Goal: Task Accomplishment & Management: Use online tool/utility

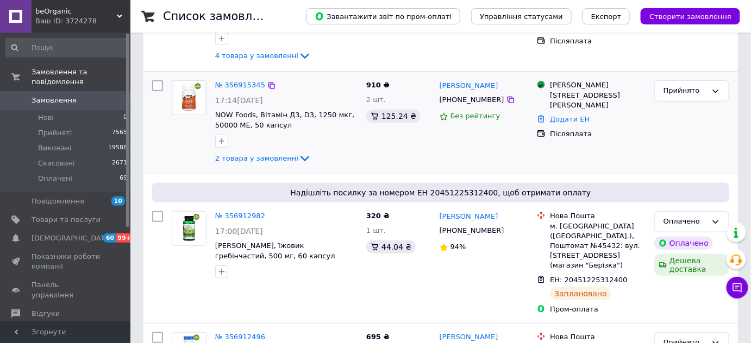
scroll to position [49, 0]
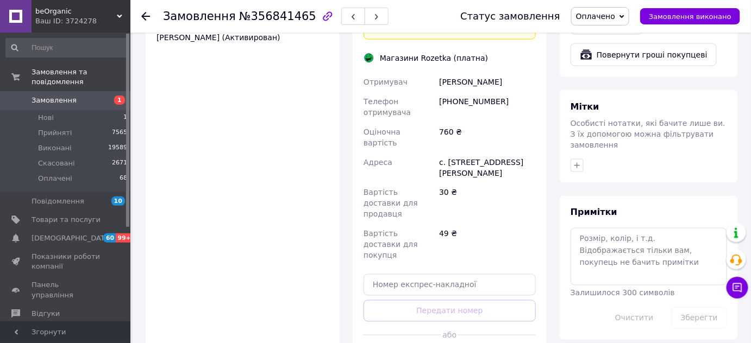
scroll to position [619, 0]
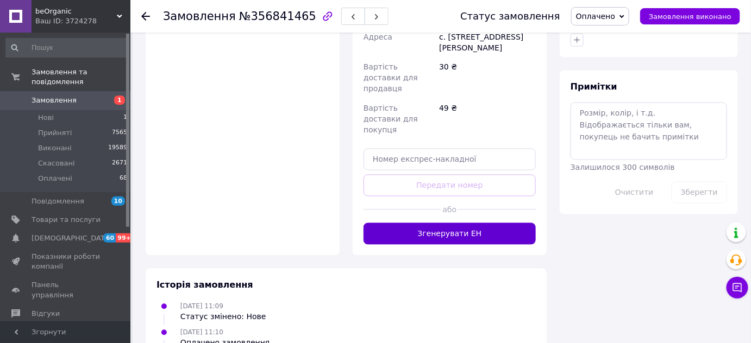
click at [466, 223] on button "Згенерувати ЕН" at bounding box center [449, 234] width 172 height 22
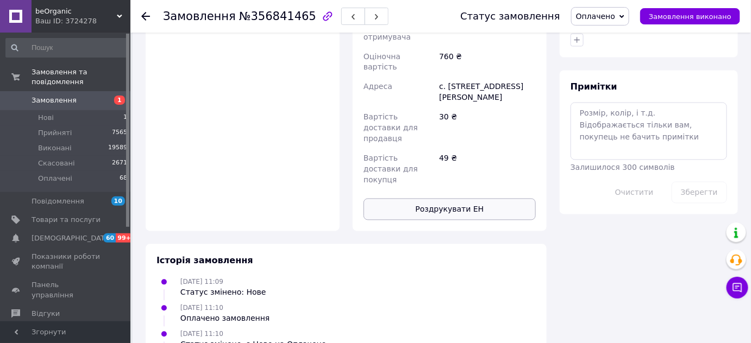
click at [444, 199] on button "Роздрукувати ЕН" at bounding box center [449, 210] width 172 height 22
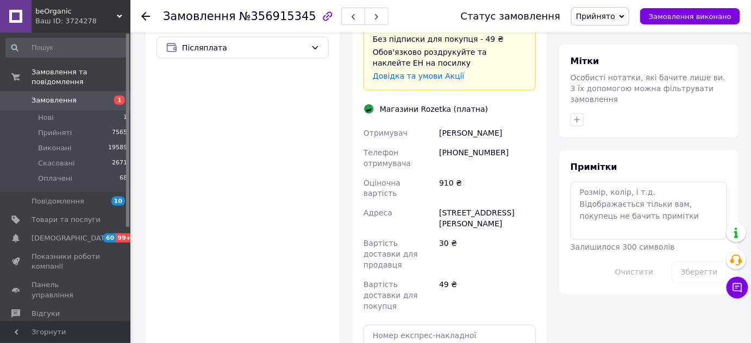
scroll to position [592, 0]
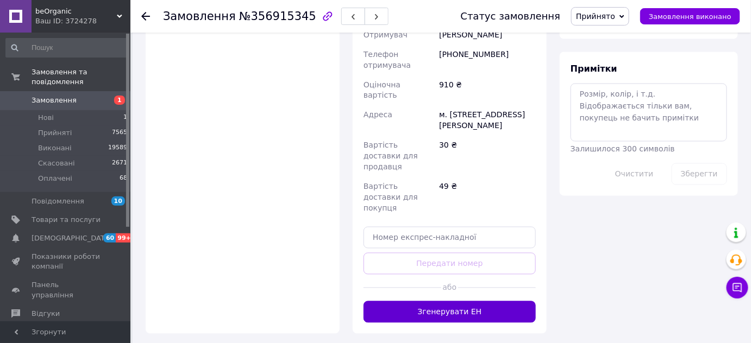
click at [491, 301] on button "Згенерувати ЕН" at bounding box center [449, 312] width 172 height 22
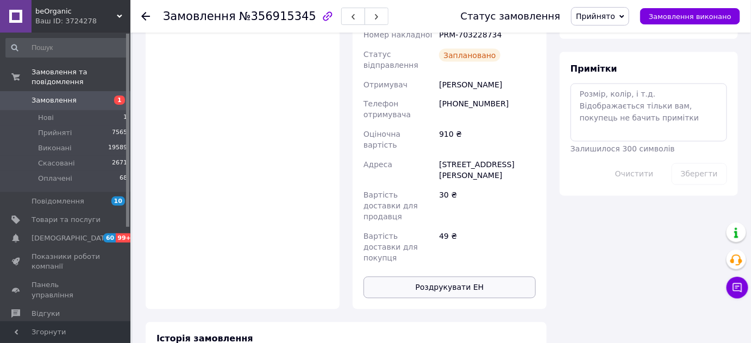
click at [468, 277] on button "Роздрукувати ЕН" at bounding box center [449, 288] width 172 height 22
